Goal: Communication & Community: Answer question/provide support

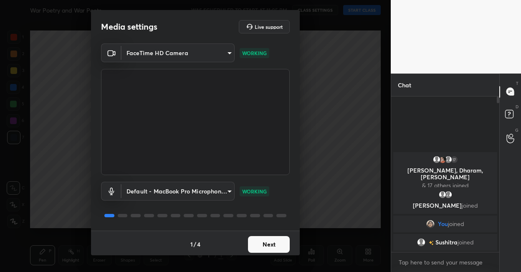
click at [255, 246] on button "Next" at bounding box center [269, 244] width 42 height 17
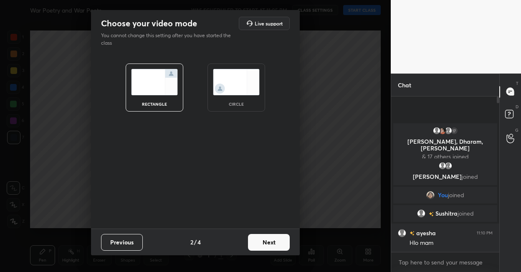
click at [263, 239] on button "Next" at bounding box center [269, 242] width 42 height 17
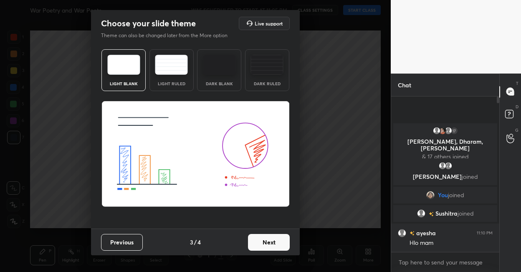
click at [263, 239] on button "Next" at bounding box center [269, 242] width 42 height 17
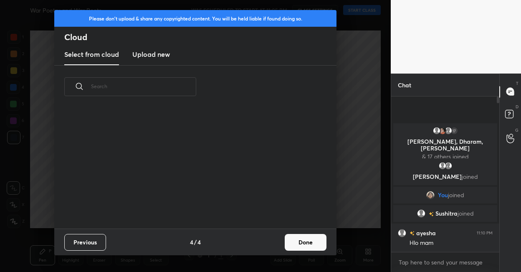
scroll to position [120, 268]
click at [290, 241] on button "Done" at bounding box center [305, 242] width 42 height 17
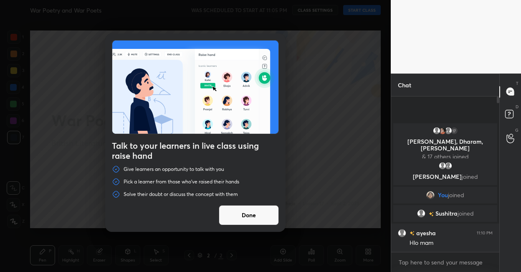
click at [263, 209] on button "Done" at bounding box center [249, 215] width 60 height 20
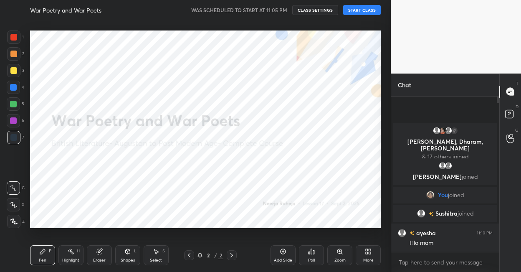
click at [367, 11] on button "START CLASS" at bounding box center [362, 10] width 38 height 10
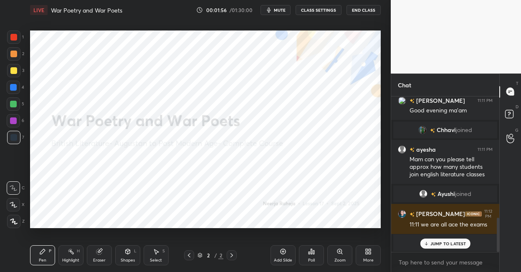
scroll to position [555, 0]
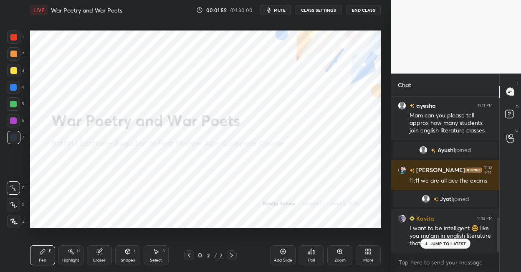
click at [366, 251] on icon at bounding box center [366, 252] width 2 height 2
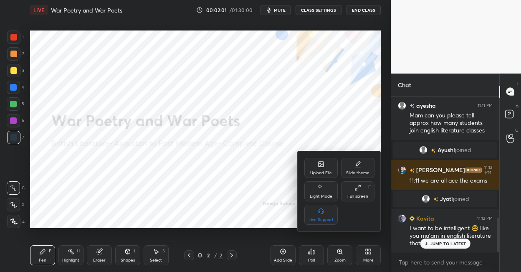
click at [314, 162] on div "Upload File" at bounding box center [320, 168] width 33 height 20
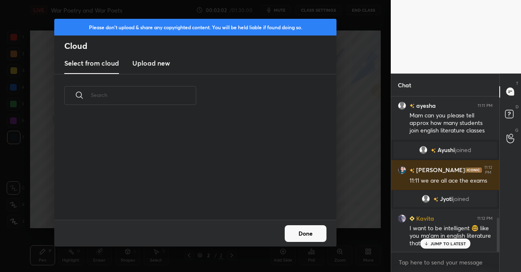
scroll to position [103, 268]
click at [163, 64] on h3 "Upload new" at bounding box center [151, 63] width 38 height 10
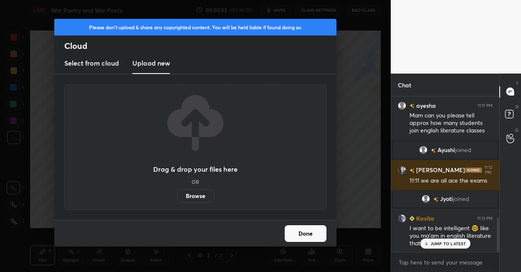
click at [192, 193] on label "Browse" at bounding box center [195, 195] width 37 height 13
click at [177, 193] on input "Browse" at bounding box center [177, 195] width 0 height 13
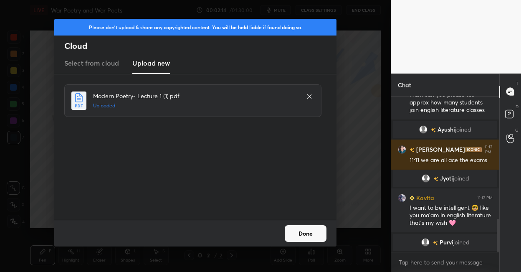
click at [297, 228] on button "Done" at bounding box center [305, 233] width 42 height 17
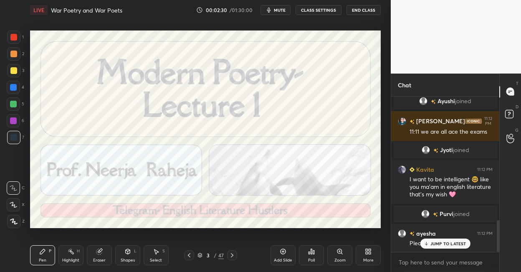
scroll to position [633, 0]
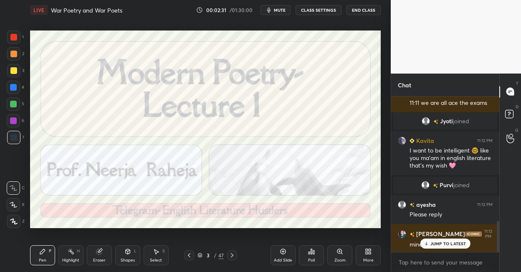
click at [17, 86] on div at bounding box center [13, 86] width 13 height 13
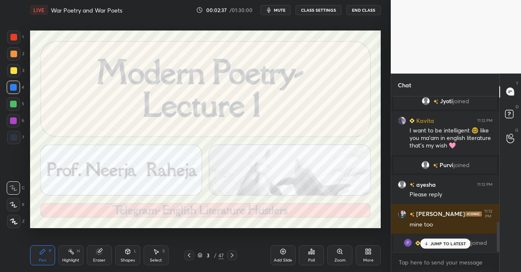
drag, startPoint x: 187, startPoint y: 256, endPoint x: 178, endPoint y: 239, distance: 19.4
click at [186, 255] on icon at bounding box center [189, 254] width 7 height 7
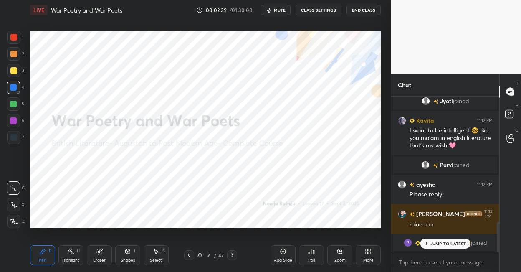
click at [15, 120] on div at bounding box center [13, 120] width 7 height 7
click at [17, 218] on div at bounding box center [13, 220] width 13 height 13
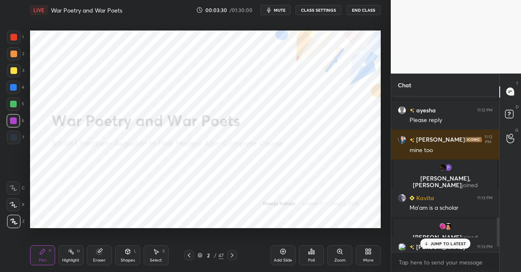
scroll to position [622, 0]
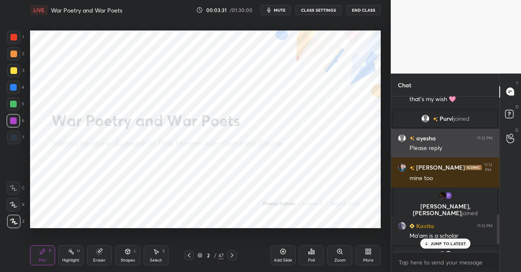
click at [458, 139] on div "ayesha 11:12 PM" at bounding box center [444, 137] width 95 height 9
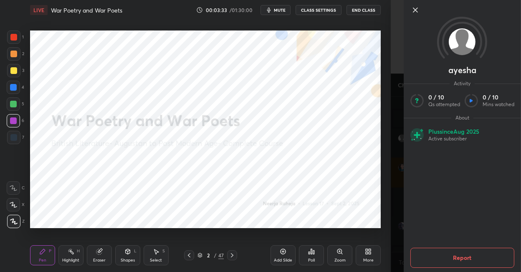
click at [443, 257] on button "Report" at bounding box center [462, 257] width 104 height 20
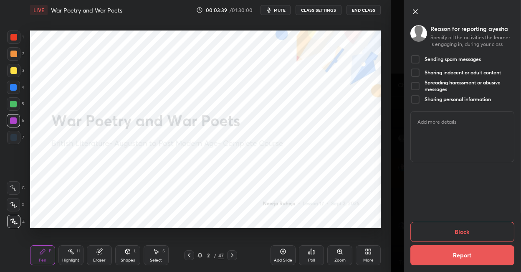
click at [415, 57] on div at bounding box center [415, 59] width 10 height 10
click at [421, 221] on button "Block" at bounding box center [462, 231] width 104 height 20
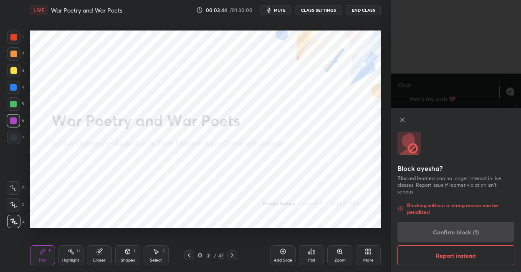
click at [421, 234] on div "Block ayesha? Blocked learners can no longer interact in live classes. Report i…" at bounding box center [455, 189] width 130 height 163
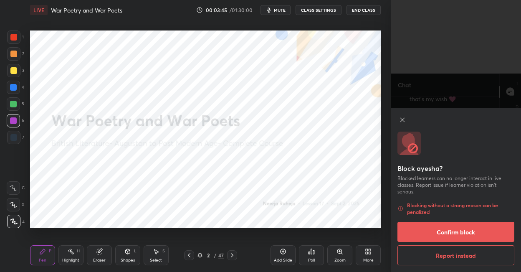
click at [448, 234] on button "Confirm block" at bounding box center [455, 231] width 117 height 20
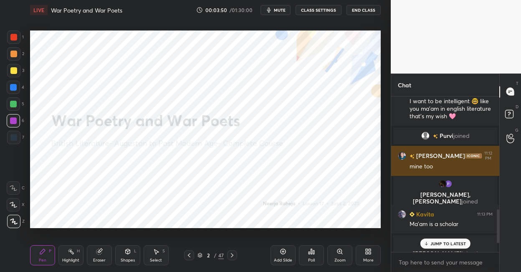
scroll to position [557, 0]
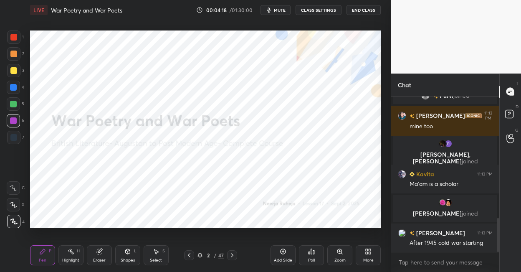
click at [277, 249] on div "Add Slide" at bounding box center [282, 255] width 25 height 20
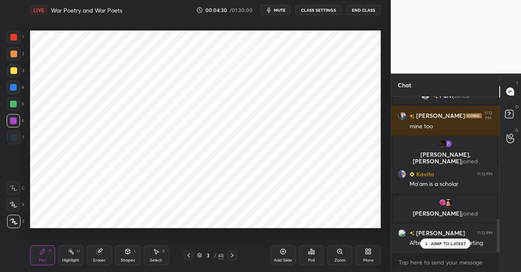
scroll to position [576, 0]
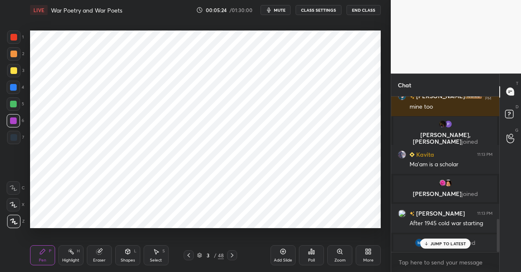
drag, startPoint x: 17, startPoint y: 86, endPoint x: 21, endPoint y: 83, distance: 5.6
click at [18, 86] on div at bounding box center [13, 86] width 13 height 13
click at [20, 135] on div at bounding box center [13, 137] width 13 height 13
drag, startPoint x: 284, startPoint y: 251, endPoint x: 283, endPoint y: 242, distance: 8.9
click at [284, 250] on icon at bounding box center [282, 251] width 7 height 7
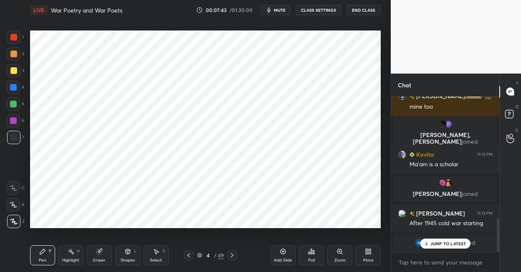
drag, startPoint x: 441, startPoint y: 242, endPoint x: 440, endPoint y: 238, distance: 4.4
click at [441, 241] on p "JUMP TO LATEST" at bounding box center [448, 243] width 36 height 5
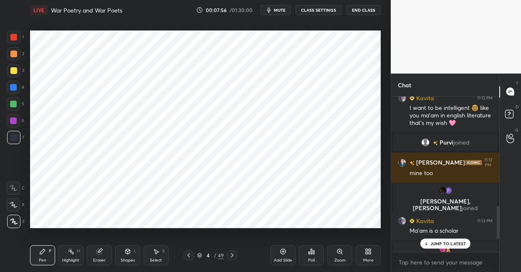
scroll to position [532, 0]
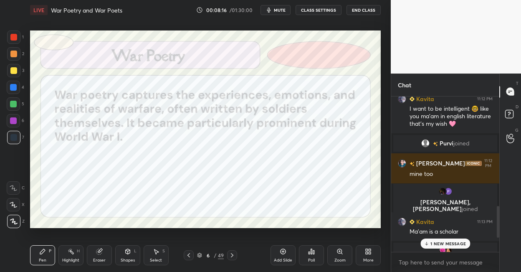
click at [14, 88] on div at bounding box center [13, 87] width 7 height 7
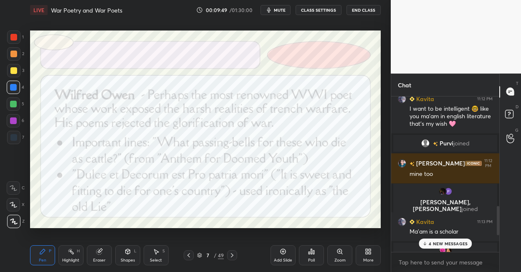
drag, startPoint x: 15, startPoint y: 121, endPoint x: 20, endPoint y: 120, distance: 5.9
click at [15, 121] on div at bounding box center [13, 120] width 7 height 7
click at [439, 242] on p "4 NEW MESSAGES" at bounding box center [447, 243] width 39 height 5
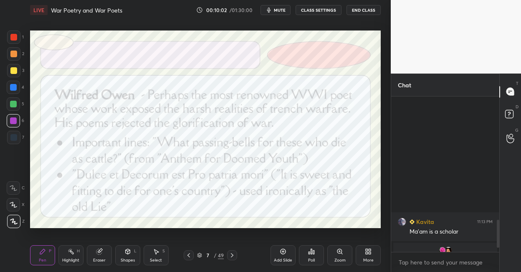
scroll to position [705, 0]
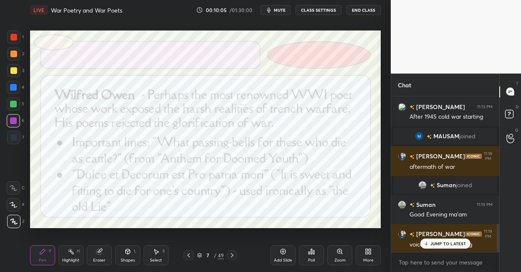
click at [452, 242] on p "JUMP TO LATEST" at bounding box center [448, 243] width 36 height 5
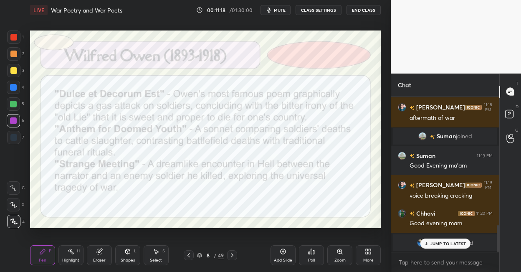
scroll to position [783, 0]
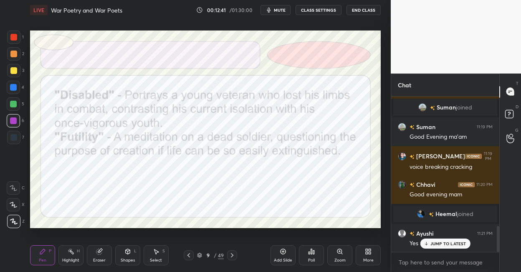
click at [231, 251] on div at bounding box center [232, 255] width 10 height 10
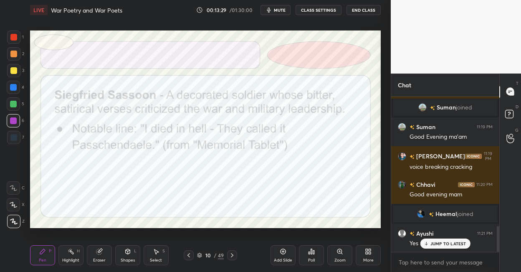
click at [16, 70] on div at bounding box center [13, 70] width 7 height 7
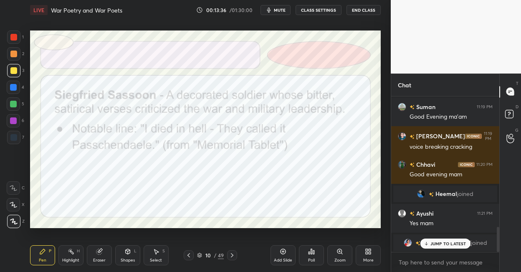
click at [18, 132] on div at bounding box center [13, 137] width 13 height 13
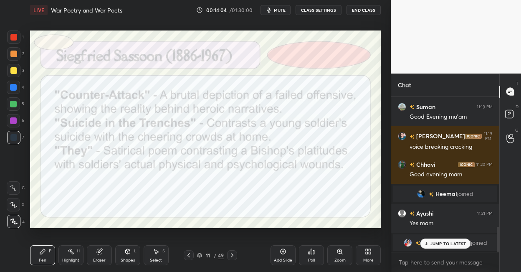
click at [17, 39] on div at bounding box center [13, 36] width 13 height 13
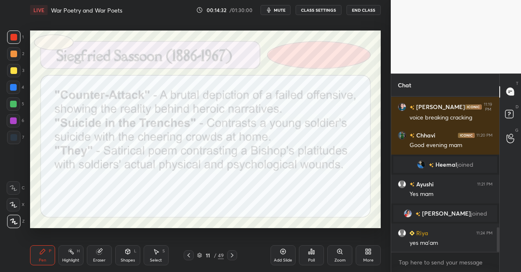
click at [232, 252] on icon at bounding box center [232, 254] width 7 height 7
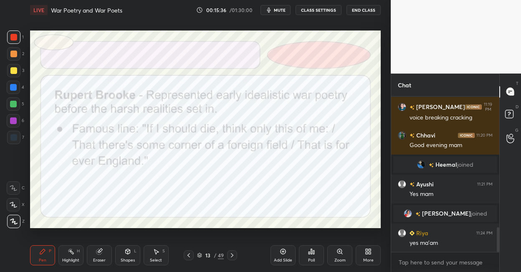
drag, startPoint x: 14, startPoint y: 87, endPoint x: 28, endPoint y: 88, distance: 13.4
click at [16, 87] on div at bounding box center [13, 87] width 7 height 7
click at [234, 251] on div at bounding box center [232, 255] width 10 height 10
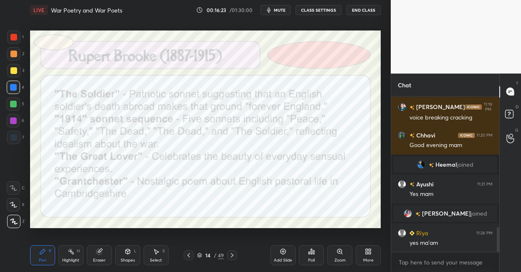
drag, startPoint x: 221, startPoint y: 253, endPoint x: 221, endPoint y: 246, distance: 7.1
click at [221, 252] on div "49" at bounding box center [221, 255] width 6 height 8
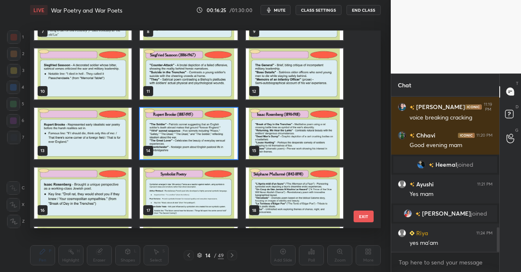
scroll to position [183, 0]
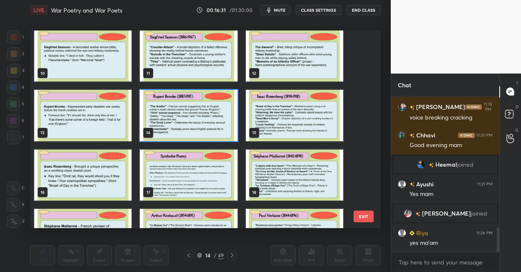
click at [289, 111] on img "grid" at bounding box center [294, 115] width 97 height 51
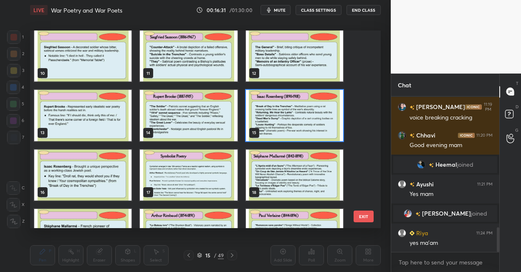
click at [289, 111] on img "grid" at bounding box center [294, 115] width 97 height 51
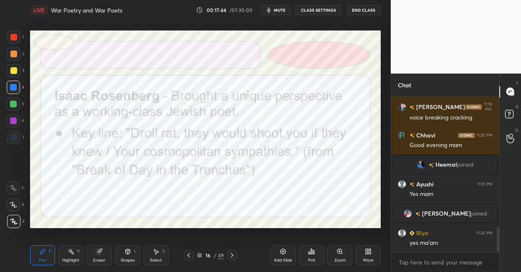
click at [220, 253] on div "49" at bounding box center [221, 255] width 6 height 8
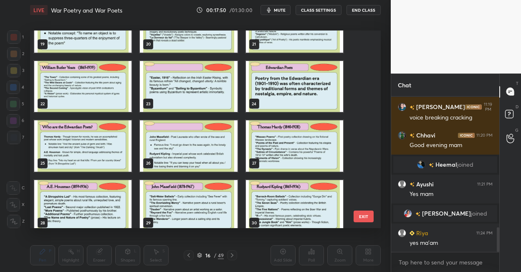
scroll to position [394, 0]
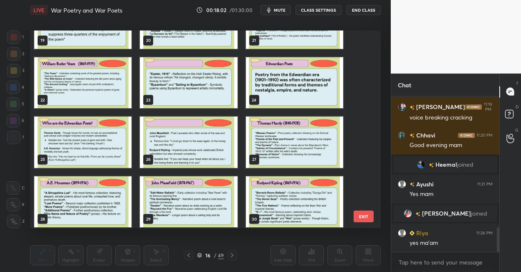
click at [272, 89] on img "grid" at bounding box center [294, 82] width 97 height 51
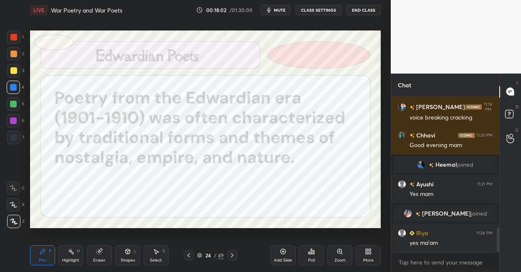
click at [272, 89] on img "grid" at bounding box center [294, 82] width 97 height 51
drag, startPoint x: 187, startPoint y: 253, endPoint x: 222, endPoint y: 248, distance: 35.0
click at [189, 252] on icon at bounding box center [188, 254] width 7 height 7
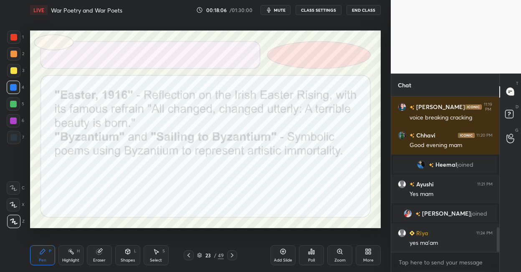
click at [279, 249] on icon at bounding box center [282, 251] width 7 height 7
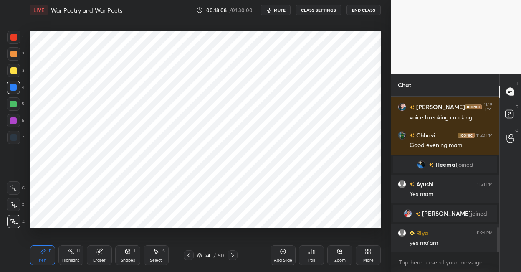
drag, startPoint x: 13, startPoint y: 39, endPoint x: 53, endPoint y: 29, distance: 40.8
click at [15, 39] on div at bounding box center [13, 37] width 7 height 7
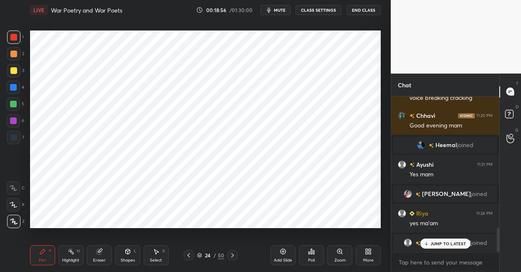
drag, startPoint x: 13, startPoint y: 88, endPoint x: 14, endPoint y: 73, distance: 15.4
click at [13, 88] on div at bounding box center [13, 87] width 7 height 7
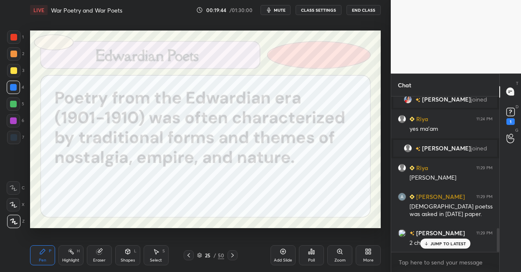
scroll to position [865, 0]
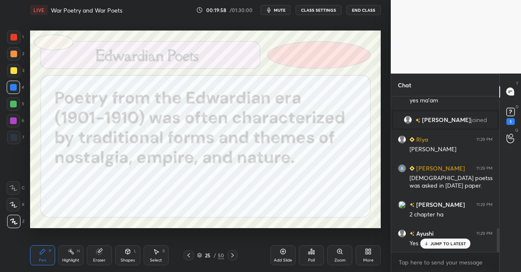
drag, startPoint x: 231, startPoint y: 252, endPoint x: 230, endPoint y: 246, distance: 5.9
click at [231, 252] on icon at bounding box center [232, 254] width 7 height 7
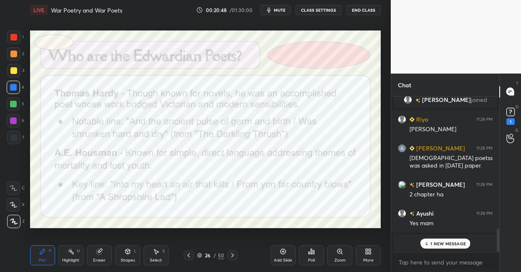
scroll to position [913, 0]
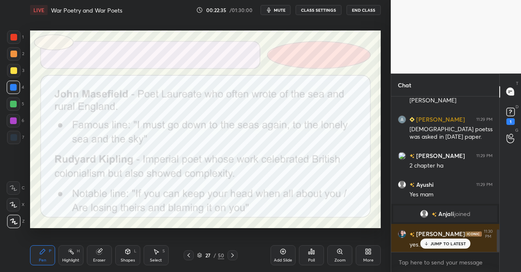
drag, startPoint x: 220, startPoint y: 254, endPoint x: 212, endPoint y: 246, distance: 10.3
click at [220, 253] on div "50" at bounding box center [221, 255] width 6 height 8
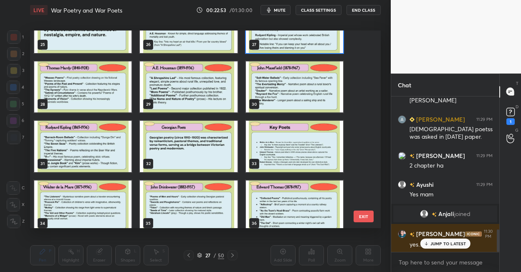
scroll to position [508, 0]
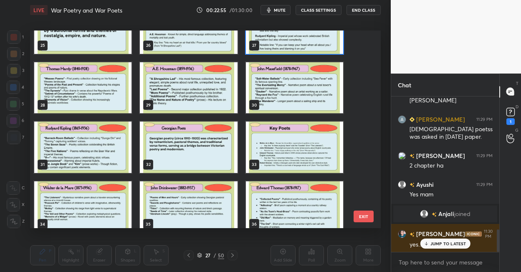
click at [360, 217] on button "EXIT" at bounding box center [363, 216] width 20 height 12
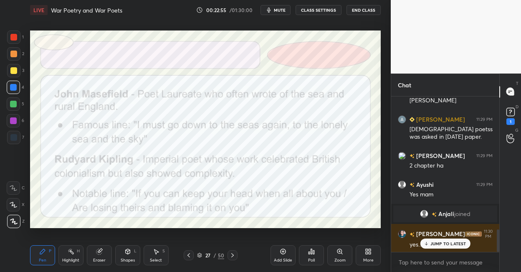
click at [360, 30] on button "EXIT" at bounding box center [363, 25] width 20 height 12
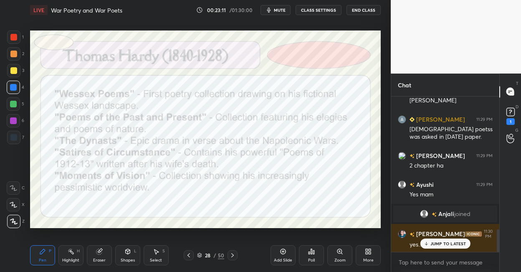
drag, startPoint x: 13, startPoint y: 36, endPoint x: 23, endPoint y: 52, distance: 18.3
click at [13, 38] on div at bounding box center [13, 37] width 7 height 7
drag, startPoint x: 231, startPoint y: 254, endPoint x: 235, endPoint y: 250, distance: 4.7
click at [231, 253] on icon at bounding box center [232, 254] width 7 height 7
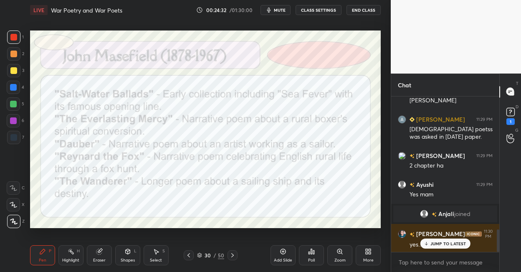
click at [17, 136] on div at bounding box center [13, 137] width 13 height 13
drag, startPoint x: 13, startPoint y: 86, endPoint x: 22, endPoint y: 78, distance: 11.2
click at [15, 84] on div at bounding box center [13, 87] width 7 height 7
click at [231, 252] on icon at bounding box center [232, 254] width 7 height 7
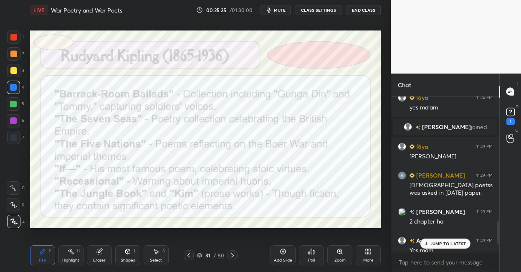
scroll to position [1031, 0]
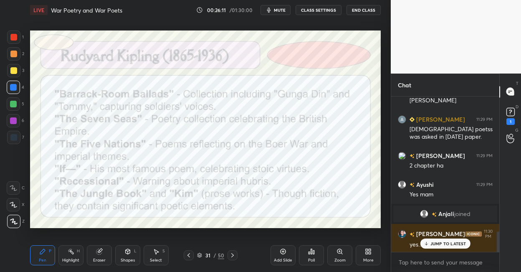
drag, startPoint x: 17, startPoint y: 138, endPoint x: 25, endPoint y: 121, distance: 19.1
click at [18, 136] on div at bounding box center [13, 137] width 13 height 13
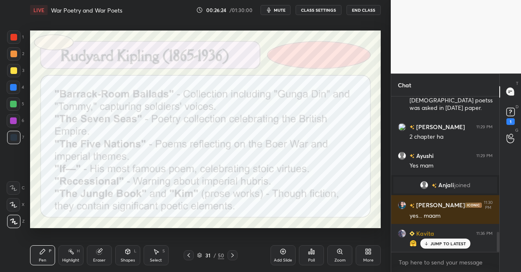
scroll to position [1080, 0]
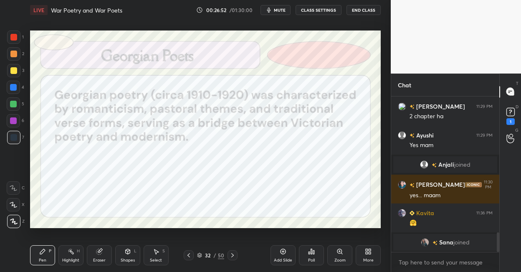
click at [14, 88] on div at bounding box center [13, 87] width 7 height 7
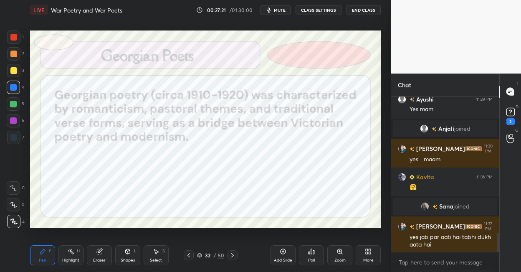
drag, startPoint x: 230, startPoint y: 256, endPoint x: 230, endPoint y: 251, distance: 4.2
click at [229, 255] on icon at bounding box center [232, 254] width 7 height 7
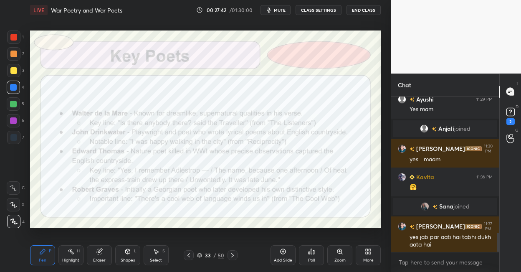
click at [230, 252] on icon at bounding box center [232, 254] width 7 height 7
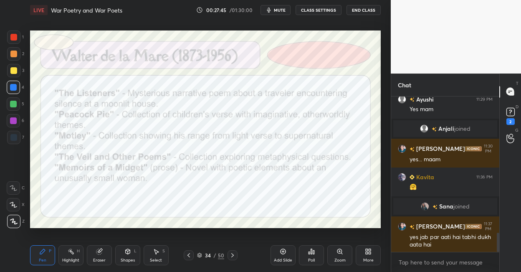
click at [15, 121] on div at bounding box center [13, 120] width 7 height 7
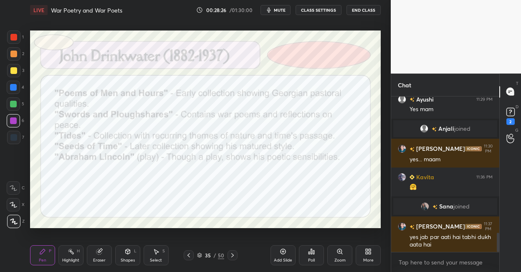
click at [220, 252] on div "50" at bounding box center [221, 255] width 6 height 8
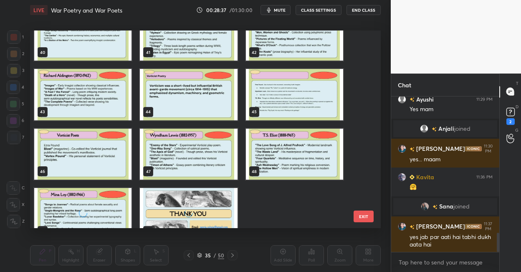
scroll to position [813, 0]
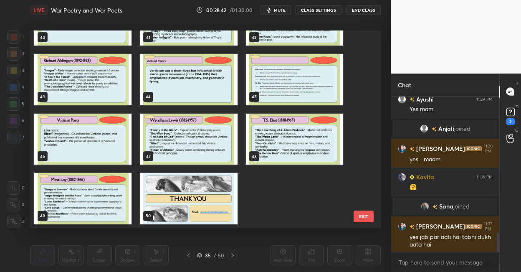
click at [84, 186] on img "grid" at bounding box center [82, 198] width 97 height 51
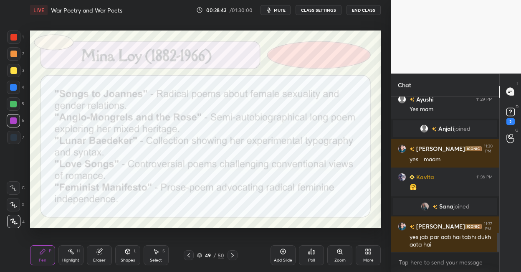
click at [84, 186] on img "grid" at bounding box center [82, 198] width 97 height 51
drag, startPoint x: 284, startPoint y: 254, endPoint x: 280, endPoint y: 246, distance: 9.1
click at [282, 252] on icon at bounding box center [282, 251] width 7 height 7
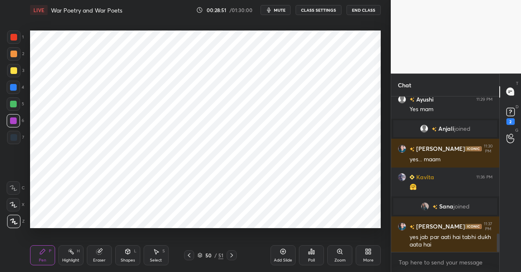
scroll to position [1152, 0]
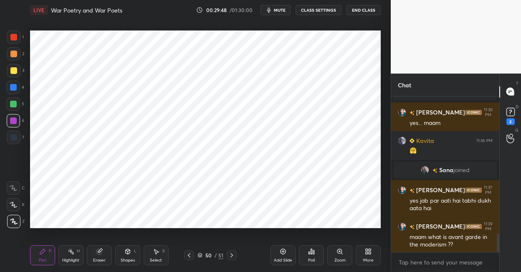
drag, startPoint x: 15, startPoint y: 137, endPoint x: 28, endPoint y: 125, distance: 17.4
click at [16, 136] on div at bounding box center [13, 137] width 7 height 7
click at [508, 115] on icon at bounding box center [510, 112] width 13 height 13
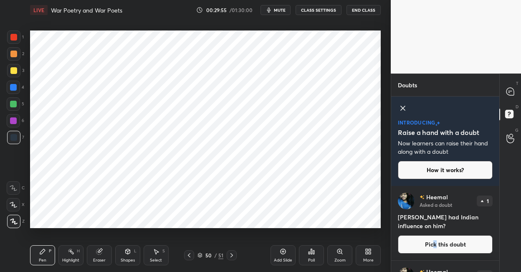
click at [433, 247] on button "Pick this doubt" at bounding box center [444, 244] width 95 height 18
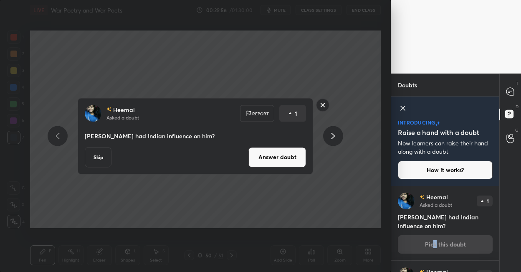
click at [279, 154] on button "Answer doubt" at bounding box center [277, 157] width 58 height 20
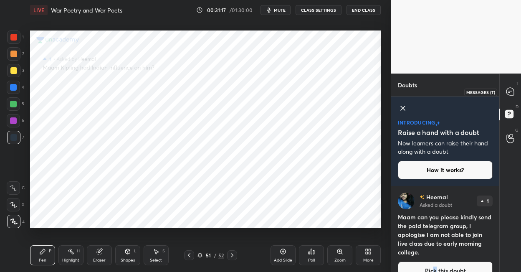
click at [513, 92] on icon at bounding box center [510, 92] width 8 height 8
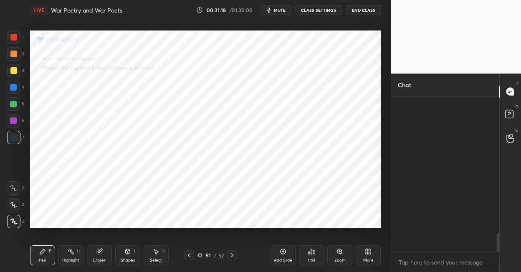
scroll to position [153, 106]
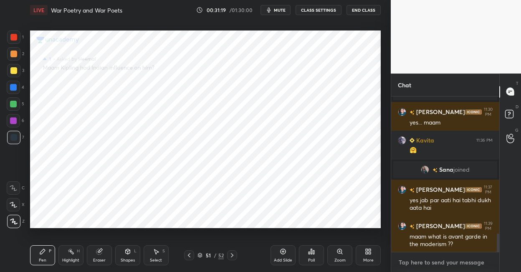
type textarea "x"
click at [416, 263] on textarea at bounding box center [444, 261] width 95 height 13
paste textarea "The Jungle Book (1894) The Jungle Book is a collection of stories featuring ani…"
type textarea "The Jungle Book (1894) The Jungle Book is a collection of stories featuring ani…"
type textarea "x"
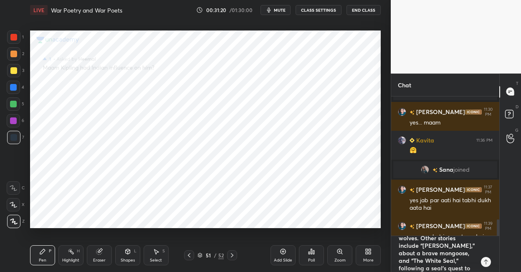
scroll to position [0, 0]
type textarea "The Jungle Book (1894) The Jungle Book is a collection of stories featuring ani…"
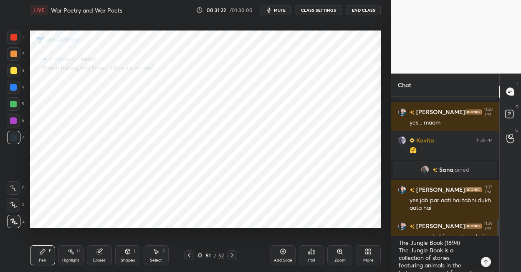
drag, startPoint x: 279, startPoint y: 249, endPoint x: 274, endPoint y: 231, distance: 18.6
click at [277, 246] on div "Add Slide" at bounding box center [282, 255] width 25 height 20
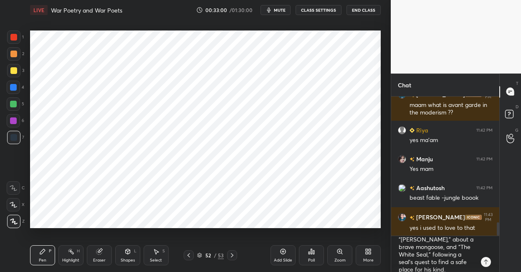
scroll to position [75, 0]
type textarea "x"
click at [439, 266] on textarea "The Jungle Book (1894) The Jungle Book is a collection of stories featuring ani…" at bounding box center [436, 254] width 78 height 36
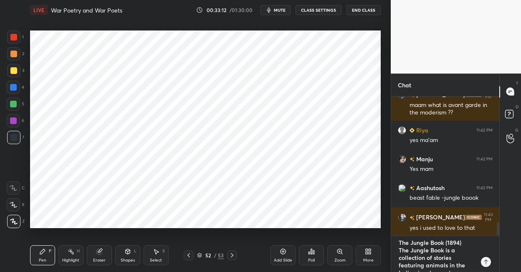
click at [380, 217] on div "1 2 3 4 5 6 7 C X Z C X Z E E Erase all H H LIVE War Poetry and War Poets 00:33…" at bounding box center [260, 136] width 521 height 272
type textarea "x"
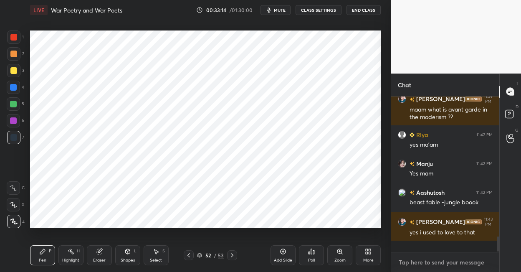
scroll to position [1291, 0]
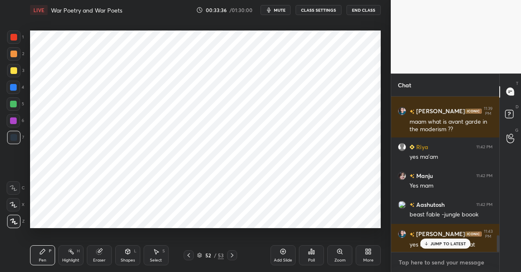
type textarea "x"
click at [423, 264] on textarea at bounding box center [444, 261] width 95 height 13
paste textarea "[PERSON_NAME] (1901) [PERSON_NAME] is a novel about [PERSON_NAME], an orphaned …"
type textarea "[PERSON_NAME] (1901) [PERSON_NAME] is a novel about [PERSON_NAME], an orphaned …"
type textarea "x"
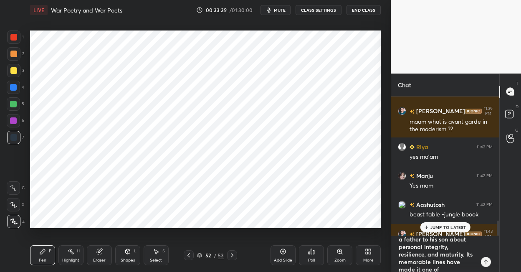
scroll to position [0, 0]
type textarea "[PERSON_NAME] (1901) [PERSON_NAME] is a novel about [PERSON_NAME], an orphaned …"
drag, startPoint x: 281, startPoint y: 252, endPoint x: 281, endPoint y: 238, distance: 14.6
click at [281, 251] on icon at bounding box center [282, 251] width 7 height 7
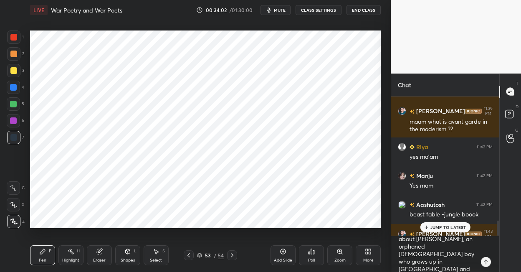
drag, startPoint x: 16, startPoint y: 37, endPoint x: 21, endPoint y: 36, distance: 5.1
click at [17, 37] on div at bounding box center [13, 36] width 13 height 13
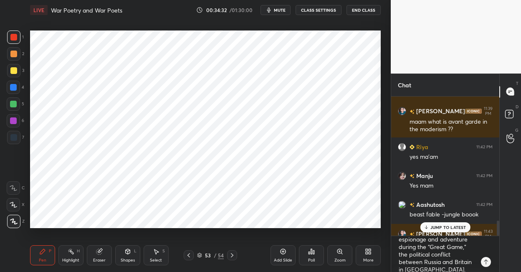
scroll to position [66, 0]
type textarea "x"
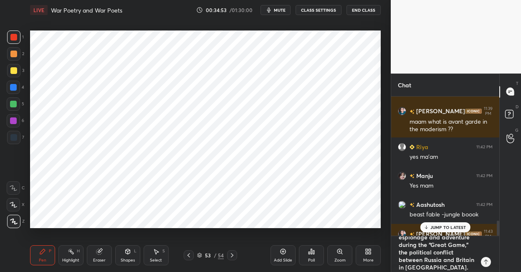
click at [442, 265] on textarea "[PERSON_NAME] (1901) [PERSON_NAME] is a novel about [PERSON_NAME], an orphaned …" at bounding box center [436, 254] width 78 height 36
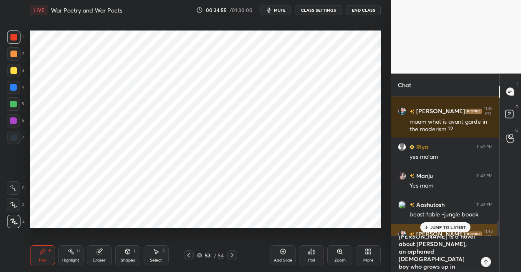
scroll to position [0, 0]
drag, startPoint x: 465, startPoint y: 265, endPoint x: 404, endPoint y: 230, distance: 69.9
click at [399, 234] on div "[PERSON_NAME] joined [PERSON_NAME] 11:29 PM AE [PERSON_NAME] has a doubt 11:29 …" at bounding box center [445, 184] width 108 height 176
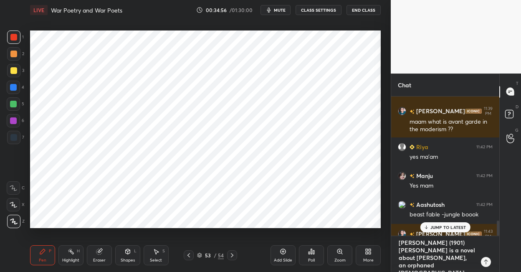
type textarea "If— (1910) If— is an inspirational poem offering advice from a father to his so…"
type textarea "x"
type textarea "If— (1910) If— is an inspirational poem offering advice from a father to his so…"
type textarea "x"
type textarea "If— (1910) If— is an inspirational poem offering advice from a father to his so…"
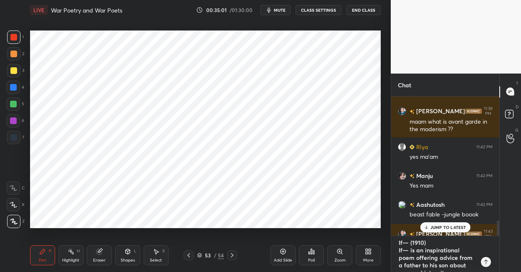
type textarea "x"
type textarea "If— (1910) If— is an inspirational poem offering advice from a father to his so…"
drag, startPoint x: 284, startPoint y: 254, endPoint x: 281, endPoint y: 235, distance: 19.0
click at [284, 253] on icon at bounding box center [282, 251] width 7 height 7
drag, startPoint x: 14, startPoint y: 137, endPoint x: 22, endPoint y: 130, distance: 10.3
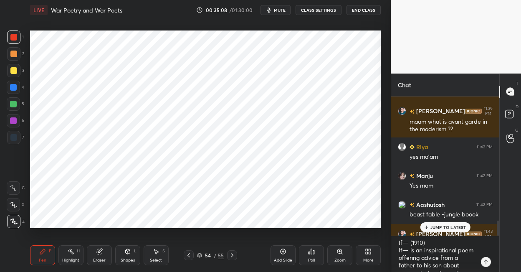
click at [16, 136] on div at bounding box center [13, 137] width 7 height 7
click at [187, 256] on icon at bounding box center [188, 254] width 7 height 7
drag, startPoint x: 188, startPoint y: 254, endPoint x: 199, endPoint y: 236, distance: 20.7
click at [189, 253] on icon at bounding box center [188, 254] width 7 height 7
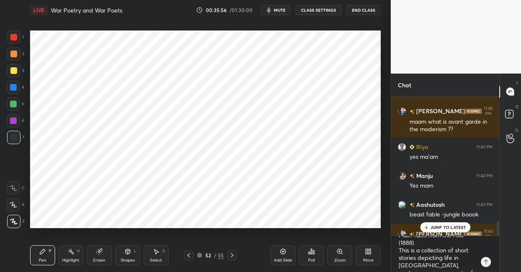
drag, startPoint x: 188, startPoint y: 256, endPoint x: 189, endPoint y: 250, distance: 6.3
click at [189, 253] on icon at bounding box center [188, 254] width 7 height 7
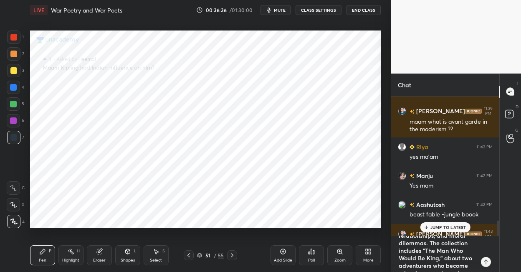
type textarea "x"
click at [428, 266] on textarea "If— (1910) If— is an inspirational poem offering advice from a father to his so…" at bounding box center [436, 254] width 78 height 36
drag, startPoint x: 440, startPoint y: 266, endPoint x: 397, endPoint y: 228, distance: 57.4
click at [397, 228] on div "[PERSON_NAME] joined [PERSON_NAME] 11:29 PM AE [PERSON_NAME] has a doubt 11:29 …" at bounding box center [445, 184] width 108 height 176
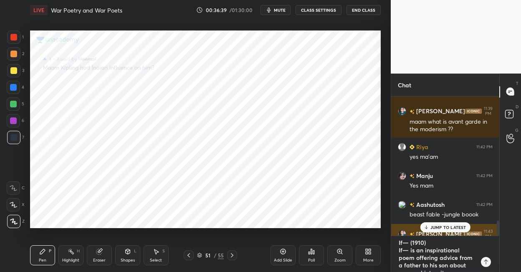
type textarea "x"
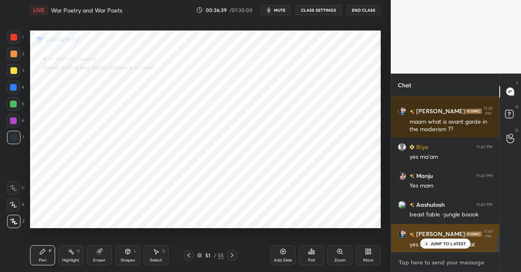
scroll to position [153, 106]
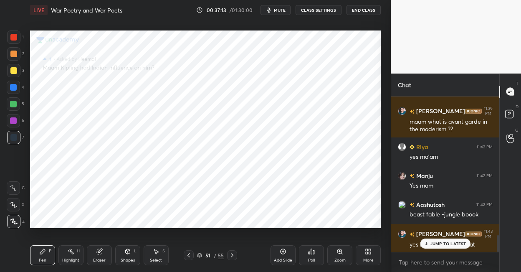
click at [231, 255] on icon at bounding box center [232, 254] width 7 height 7
click at [231, 253] on icon at bounding box center [232, 254] width 7 height 7
click at [232, 253] on icon at bounding box center [232, 254] width 7 height 7
click at [510, 112] on icon at bounding box center [508, 112] width 3 height 3
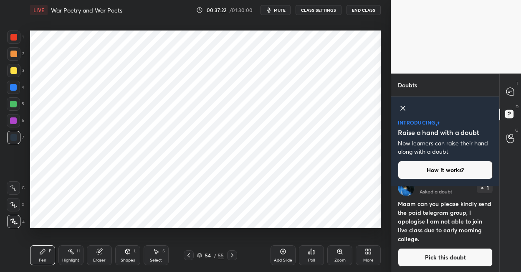
scroll to position [15, 0]
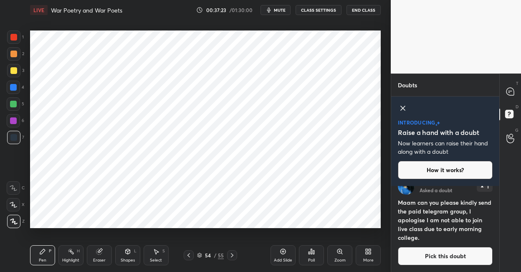
click at [434, 253] on button "Pick this doubt" at bounding box center [444, 255] width 95 height 18
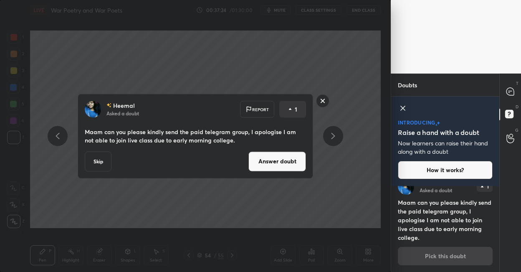
click at [281, 164] on button "Answer doubt" at bounding box center [277, 161] width 58 height 20
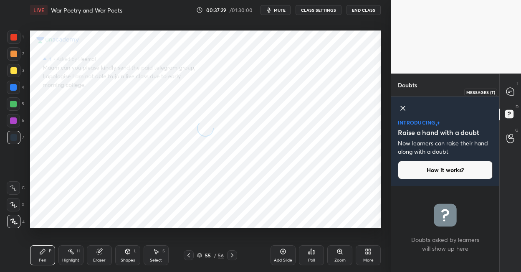
scroll to position [0, 0]
click at [512, 90] on icon at bounding box center [510, 92] width 8 height 8
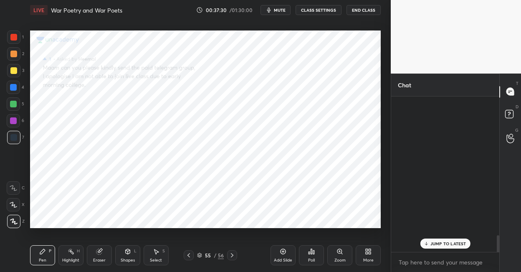
scroll to position [153, 106]
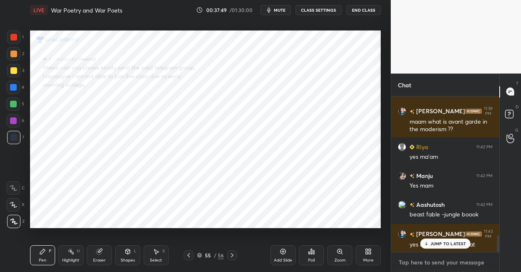
type textarea "x"
click at [420, 259] on textarea at bounding box center [444, 261] width 95 height 13
paste textarea "[URL][DOMAIN_NAME]"
type textarea "[URL][DOMAIN_NAME]"
type textarea "x"
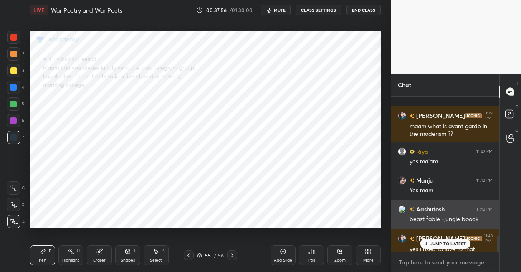
scroll to position [1345, 0]
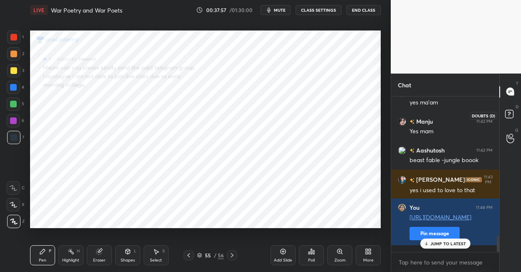
click at [509, 111] on rect at bounding box center [509, 114] width 8 height 8
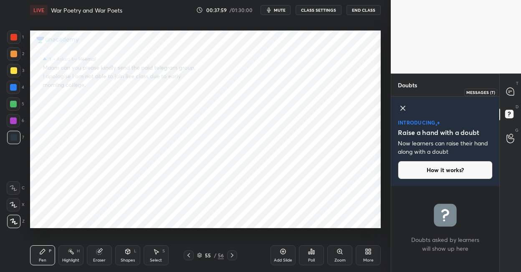
click at [511, 93] on icon at bounding box center [510, 92] width 8 height 8
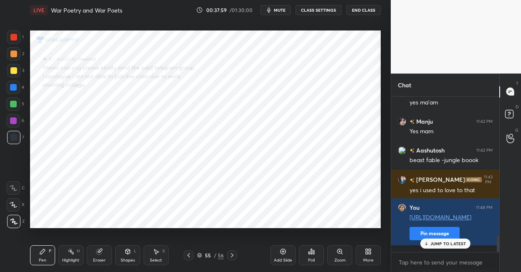
scroll to position [153, 106]
click at [206, 257] on div "55" at bounding box center [208, 254] width 8 height 5
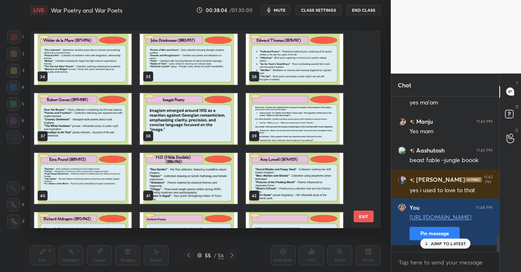
scroll to position [654, 0]
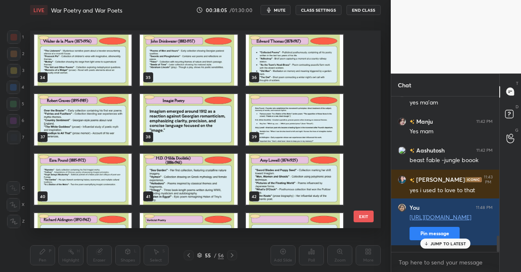
click at [190, 123] on img "grid" at bounding box center [188, 119] width 97 height 51
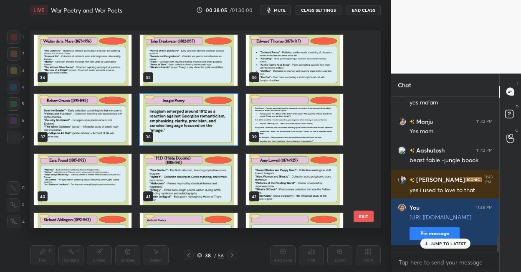
click at [190, 123] on img "grid" at bounding box center [188, 119] width 97 height 51
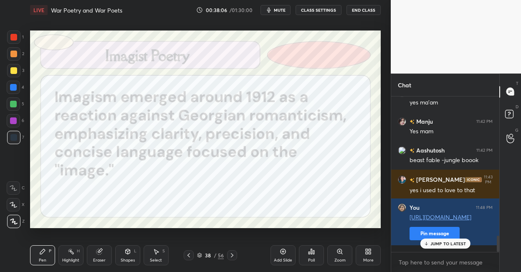
scroll to position [0, 0]
drag, startPoint x: 15, startPoint y: 37, endPoint x: 12, endPoint y: 31, distance: 6.4
click at [14, 37] on div at bounding box center [13, 37] width 7 height 7
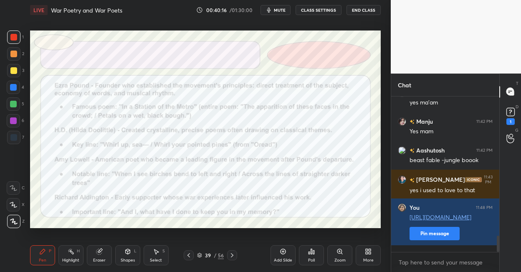
click at [230, 253] on icon at bounding box center [232, 254] width 7 height 7
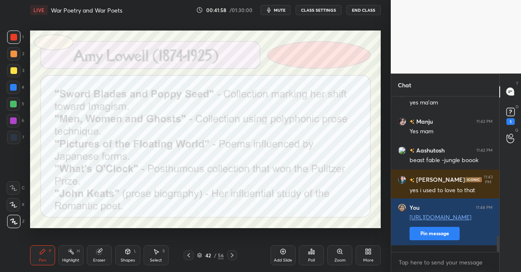
click at [221, 253] on div "56" at bounding box center [221, 255] width 6 height 8
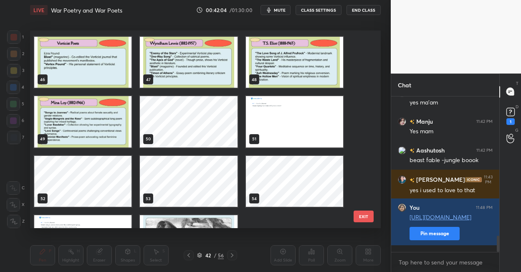
scroll to position [932, 0]
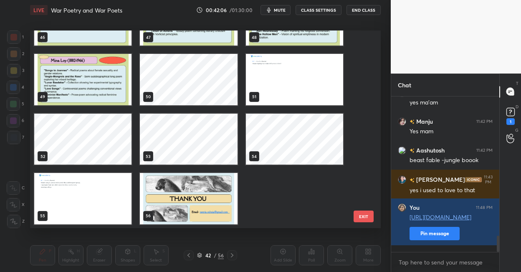
click at [95, 204] on img "grid" at bounding box center [82, 198] width 97 height 51
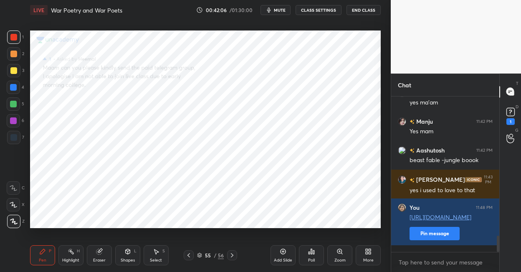
click at [95, 204] on img "grid" at bounding box center [82, 198] width 97 height 51
click at [282, 251] on icon at bounding box center [282, 251] width 7 height 7
drag, startPoint x: 16, startPoint y: 36, endPoint x: 26, endPoint y: 37, distance: 9.6
click at [18, 36] on div at bounding box center [13, 36] width 13 height 13
click at [17, 88] on div at bounding box center [13, 86] width 13 height 13
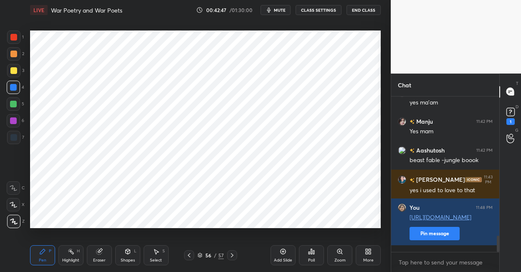
scroll to position [1192, 0]
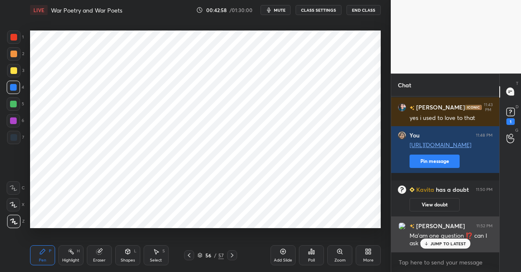
click at [438, 241] on p "JUMP TO LATEST" at bounding box center [448, 243] width 36 height 5
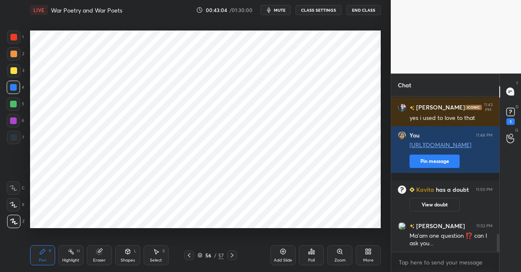
click at [18, 138] on div at bounding box center [13, 137] width 13 height 13
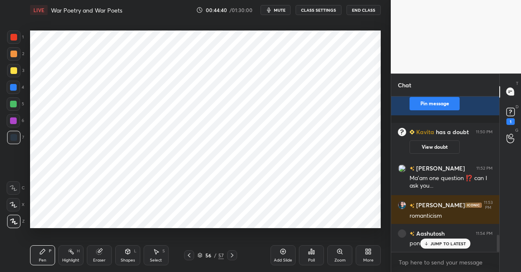
scroll to position [1278, 0]
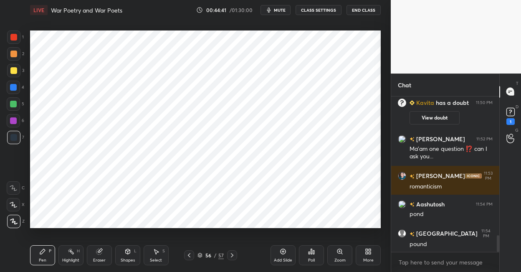
drag, startPoint x: 15, startPoint y: 89, endPoint x: 23, endPoint y: 89, distance: 7.9
click at [15, 89] on div at bounding box center [13, 87] width 7 height 7
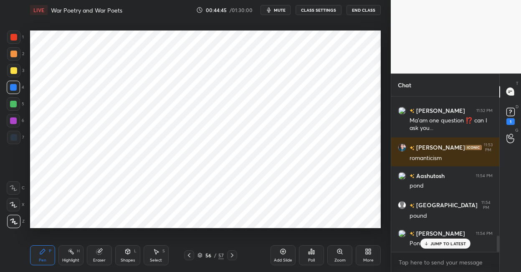
scroll to position [1335, 0]
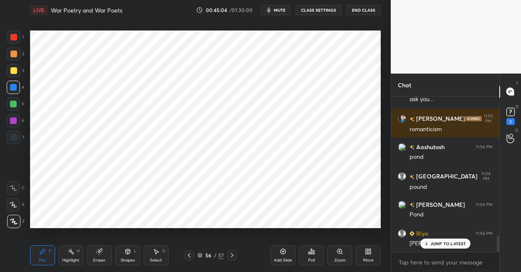
click at [282, 249] on icon at bounding box center [282, 251] width 7 height 7
drag, startPoint x: 14, startPoint y: 138, endPoint x: 16, endPoint y: 133, distance: 5.6
click at [14, 137] on div at bounding box center [13, 137] width 7 height 7
click at [279, 253] on div "Add Slide" at bounding box center [282, 255] width 25 height 20
click at [16, 40] on div at bounding box center [13, 36] width 13 height 13
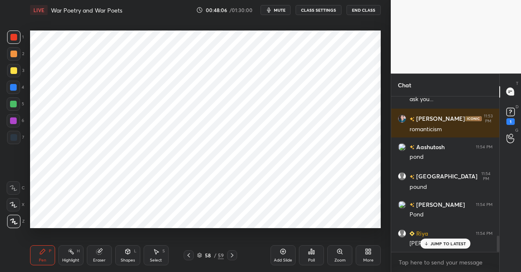
click at [18, 89] on div at bounding box center [13, 86] width 13 height 13
drag, startPoint x: 281, startPoint y: 252, endPoint x: 278, endPoint y: 242, distance: 10.6
click at [281, 248] on icon at bounding box center [282, 251] width 7 height 7
drag, startPoint x: 13, startPoint y: 134, endPoint x: 26, endPoint y: 124, distance: 16.0
click at [14, 134] on div at bounding box center [13, 137] width 13 height 13
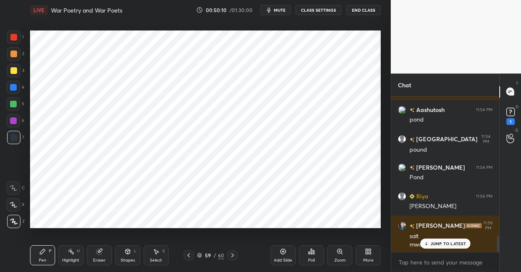
scroll to position [1401, 0]
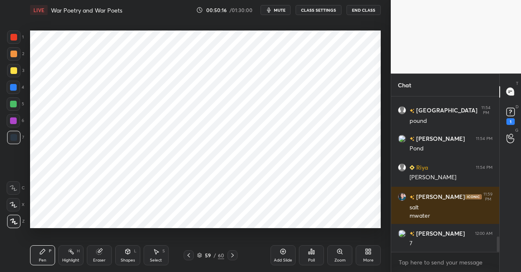
drag, startPoint x: 98, startPoint y: 252, endPoint x: 104, endPoint y: 242, distance: 12.0
click at [100, 249] on g at bounding box center [99, 251] width 6 height 6
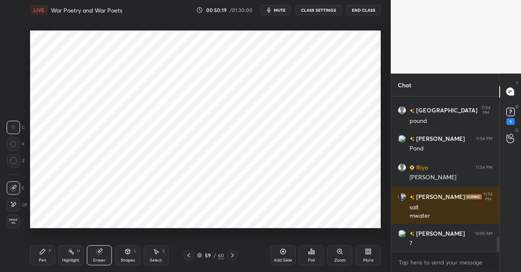
drag, startPoint x: 42, startPoint y: 250, endPoint x: 53, endPoint y: 237, distance: 16.9
click at [43, 249] on icon at bounding box center [42, 251] width 7 height 7
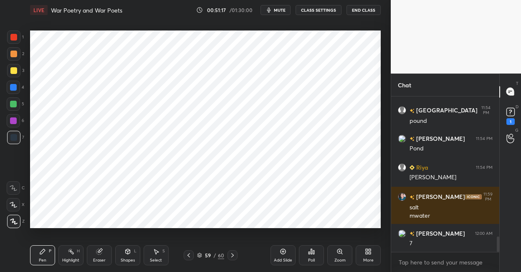
click at [283, 252] on icon at bounding box center [282, 251] width 7 height 7
drag, startPoint x: 16, startPoint y: 88, endPoint x: 20, endPoint y: 85, distance: 4.9
click at [18, 87] on div at bounding box center [13, 86] width 13 height 13
click at [16, 135] on div at bounding box center [13, 137] width 7 height 7
click at [280, 250] on icon at bounding box center [282, 251] width 7 height 7
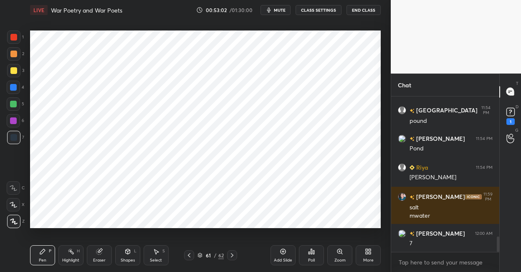
click at [16, 89] on div at bounding box center [13, 87] width 7 height 7
click at [18, 85] on div at bounding box center [13, 86] width 13 height 13
drag, startPoint x: 15, startPoint y: 138, endPoint x: 18, endPoint y: 128, distance: 10.7
click at [15, 138] on div at bounding box center [13, 137] width 7 height 7
drag, startPoint x: 282, startPoint y: 254, endPoint x: 275, endPoint y: 234, distance: 22.0
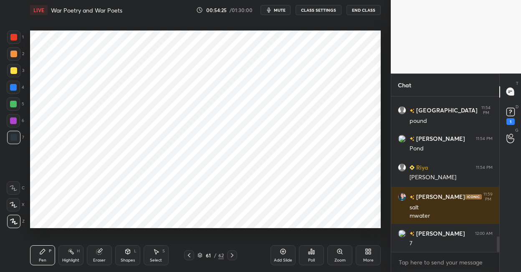
click at [281, 252] on div "Add Slide" at bounding box center [282, 255] width 25 height 20
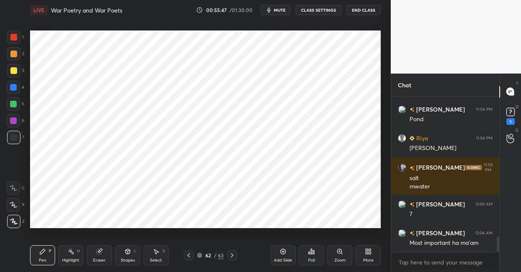
scroll to position [1459, 0]
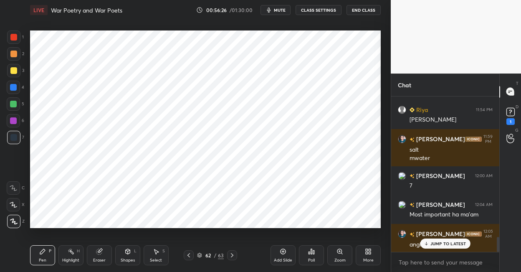
drag, startPoint x: 16, startPoint y: 37, endPoint x: 10, endPoint y: 40, distance: 6.9
click at [15, 37] on div at bounding box center [13, 37] width 7 height 7
click at [509, 112] on rect at bounding box center [510, 112] width 8 height 8
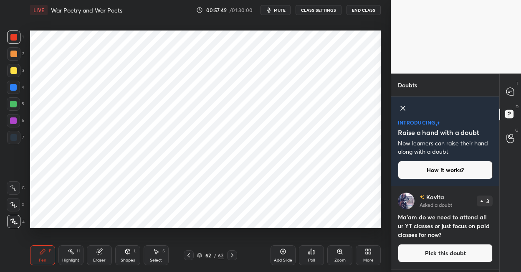
click at [435, 250] on button "Pick this doubt" at bounding box center [444, 253] width 95 height 18
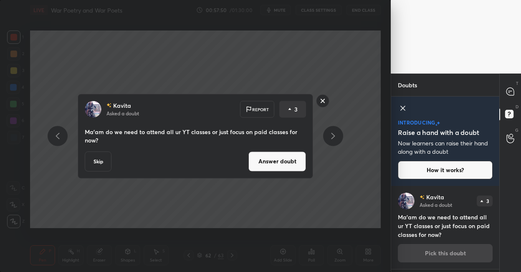
click at [270, 161] on button "Answer doubt" at bounding box center [277, 161] width 58 height 20
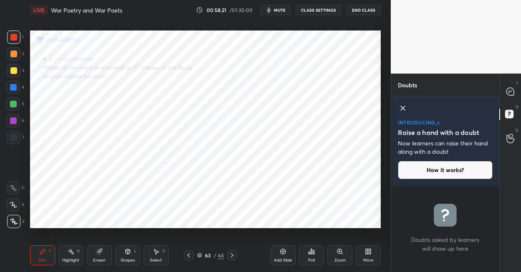
click at [187, 255] on icon at bounding box center [188, 254] width 7 height 7
drag, startPoint x: 510, startPoint y: 88, endPoint x: 508, endPoint y: 93, distance: 5.4
click at [510, 90] on icon at bounding box center [510, 92] width 8 height 8
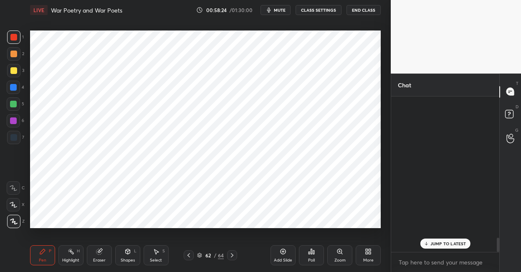
scroll to position [153, 106]
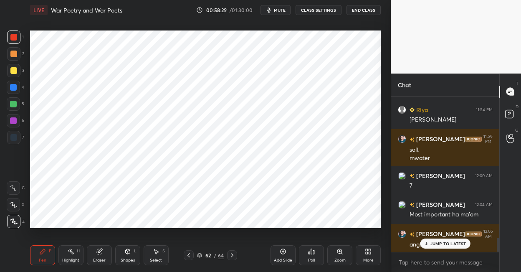
click at [458, 244] on p "JUMP TO LATEST" at bounding box center [448, 243] width 36 height 5
click at [206, 255] on div "62" at bounding box center [208, 254] width 8 height 5
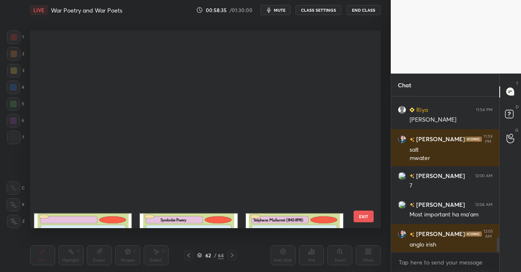
scroll to position [0, 0]
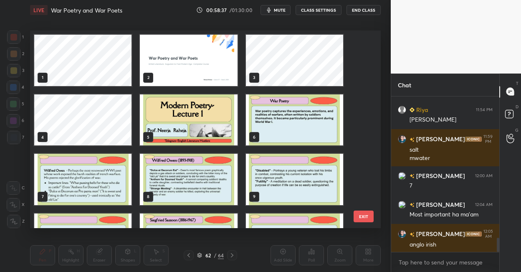
click at [190, 121] on img "grid" at bounding box center [188, 119] width 97 height 51
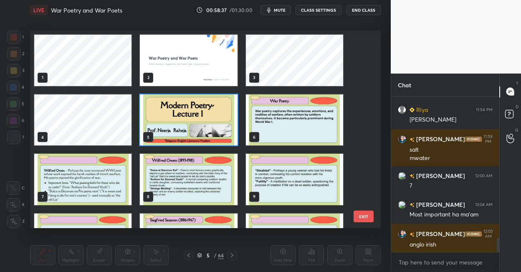
click at [190, 121] on img "grid" at bounding box center [188, 119] width 97 height 51
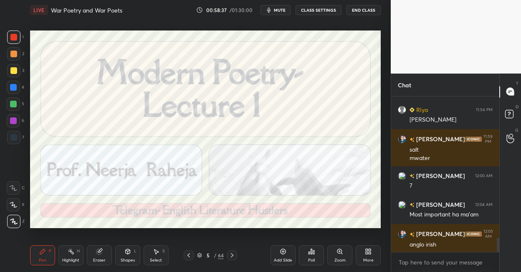
click at [190, 121] on img "grid" at bounding box center [188, 119] width 97 height 51
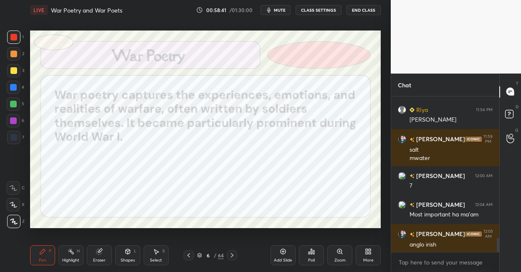
click at [221, 256] on div "64" at bounding box center [221, 255] width 6 height 8
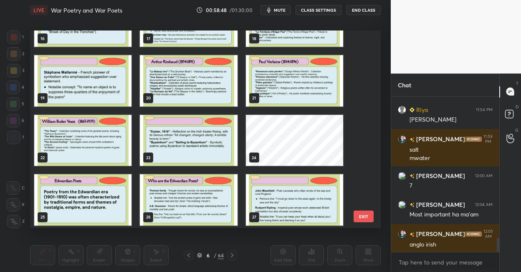
scroll to position [340, 0]
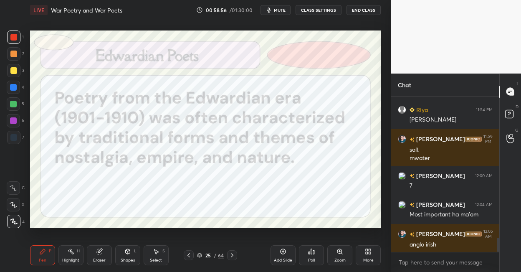
click at [219, 254] on div "64" at bounding box center [221, 255] width 6 height 8
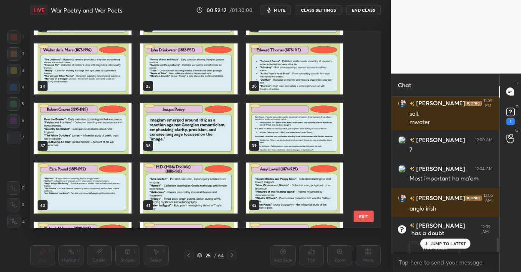
scroll to position [694, 0]
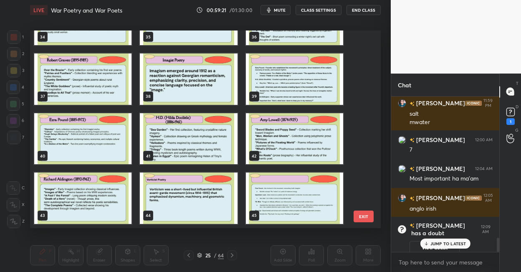
click at [195, 81] on img "grid" at bounding box center [188, 78] width 97 height 51
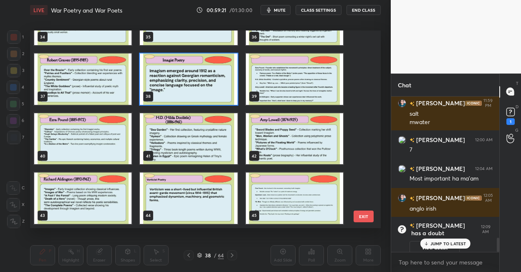
click at [195, 81] on img "grid" at bounding box center [188, 78] width 97 height 51
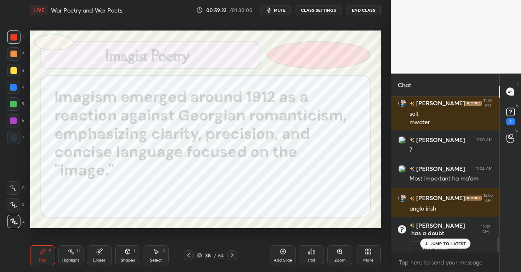
click at [195, 81] on img "grid" at bounding box center [188, 78] width 97 height 51
click at [510, 112] on rect at bounding box center [510, 112] width 8 height 8
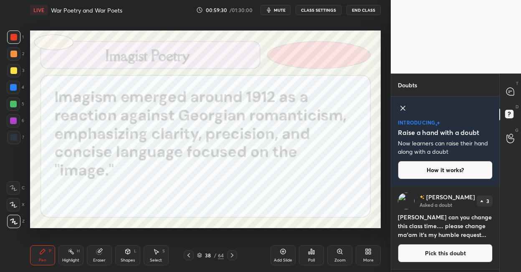
click at [219, 254] on div "64" at bounding box center [221, 255] width 6 height 8
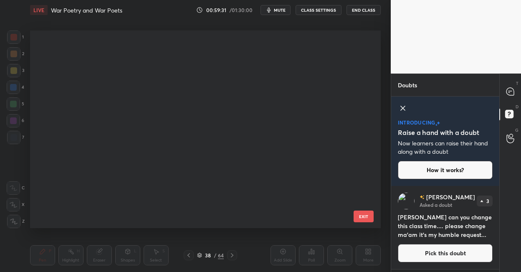
scroll to position [1110, 0]
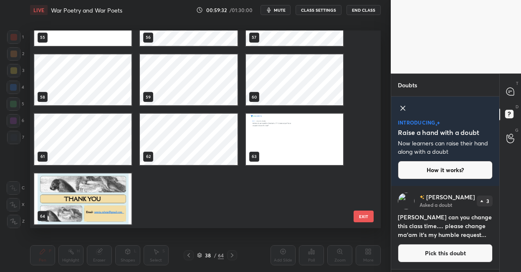
click at [277, 131] on img "grid" at bounding box center [294, 138] width 97 height 51
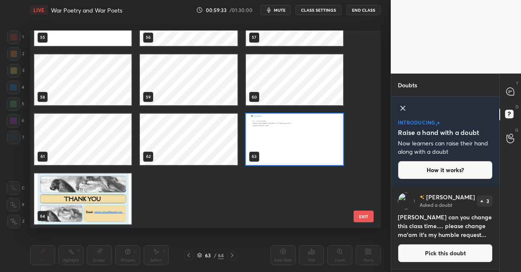
click at [277, 131] on img "grid" at bounding box center [294, 138] width 97 height 51
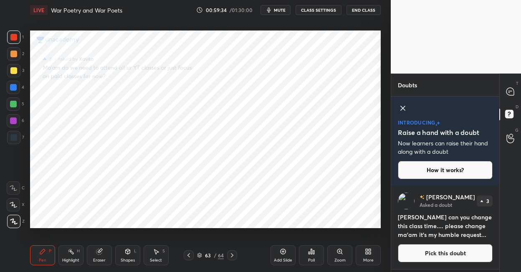
click at [405, 249] on button "Pick this doubt" at bounding box center [444, 253] width 95 height 18
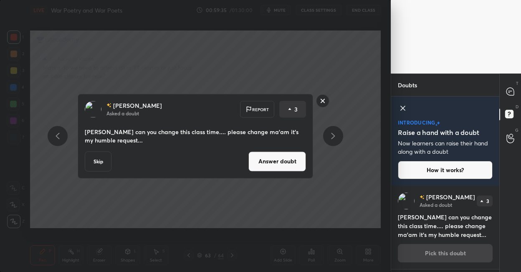
click at [285, 164] on button "Answer doubt" at bounding box center [277, 161] width 58 height 20
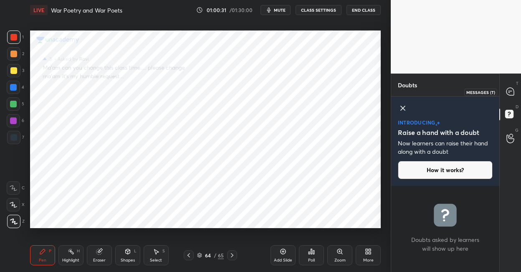
click at [505, 90] on div at bounding box center [510, 91] width 17 height 15
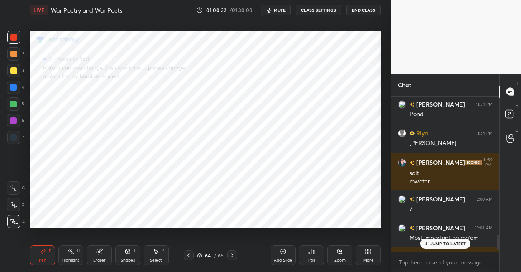
scroll to position [1456, 0]
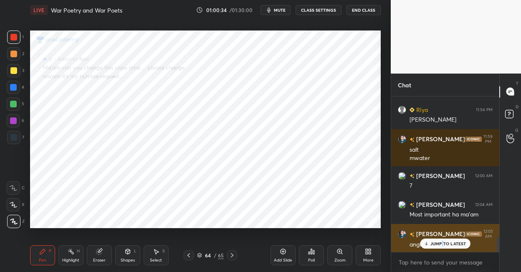
click at [442, 242] on p "JUMP TO LATEST" at bounding box center [448, 243] width 36 height 5
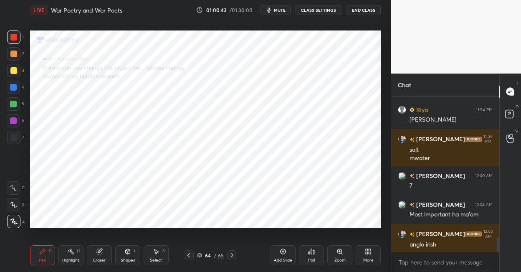
scroll to position [1485, 0]
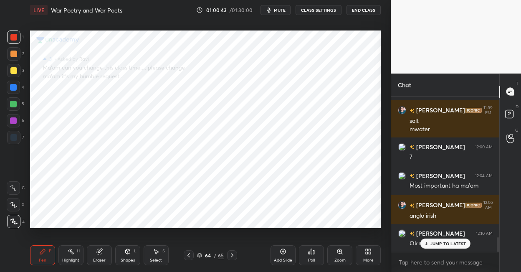
click at [229, 253] on icon at bounding box center [232, 254] width 7 height 7
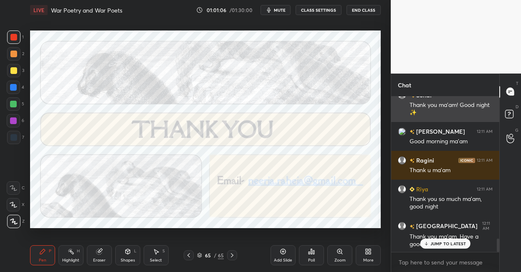
scroll to position [1680, 0]
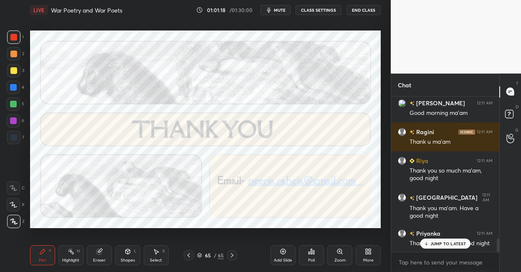
click at [365, 10] on button "End Class" at bounding box center [363, 10] width 34 height 10
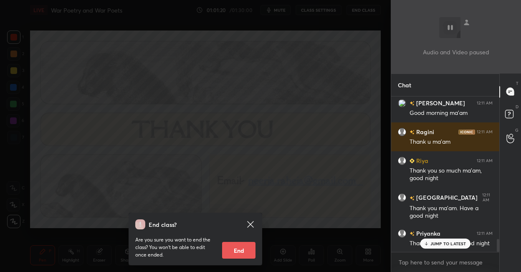
click at [239, 254] on button "End" at bounding box center [238, 249] width 33 height 17
type textarea "x"
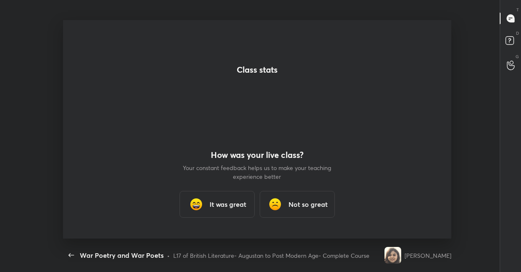
scroll to position [0, 0]
